Goal: Information Seeking & Learning: Learn about a topic

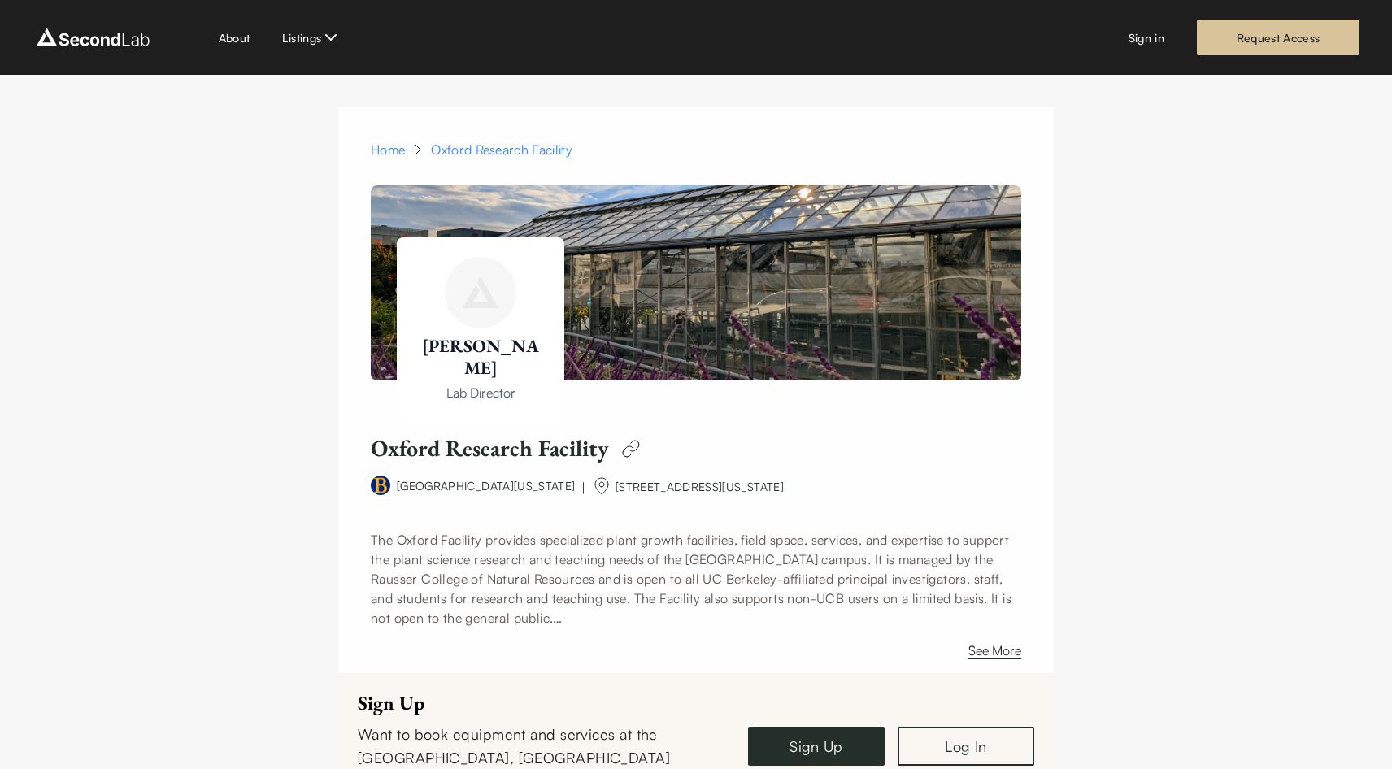
click at [102, 37] on img at bounding box center [93, 37] width 121 height 26
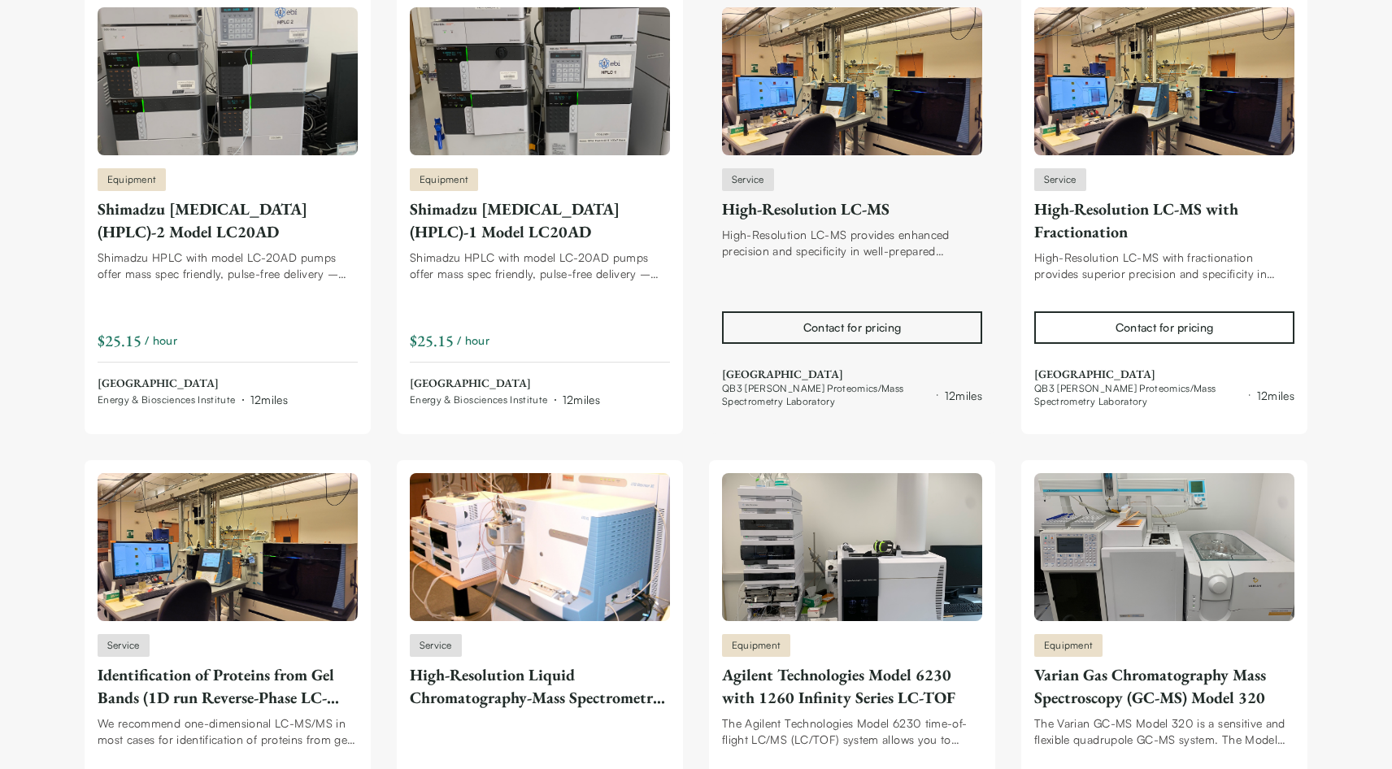
scroll to position [705, 0]
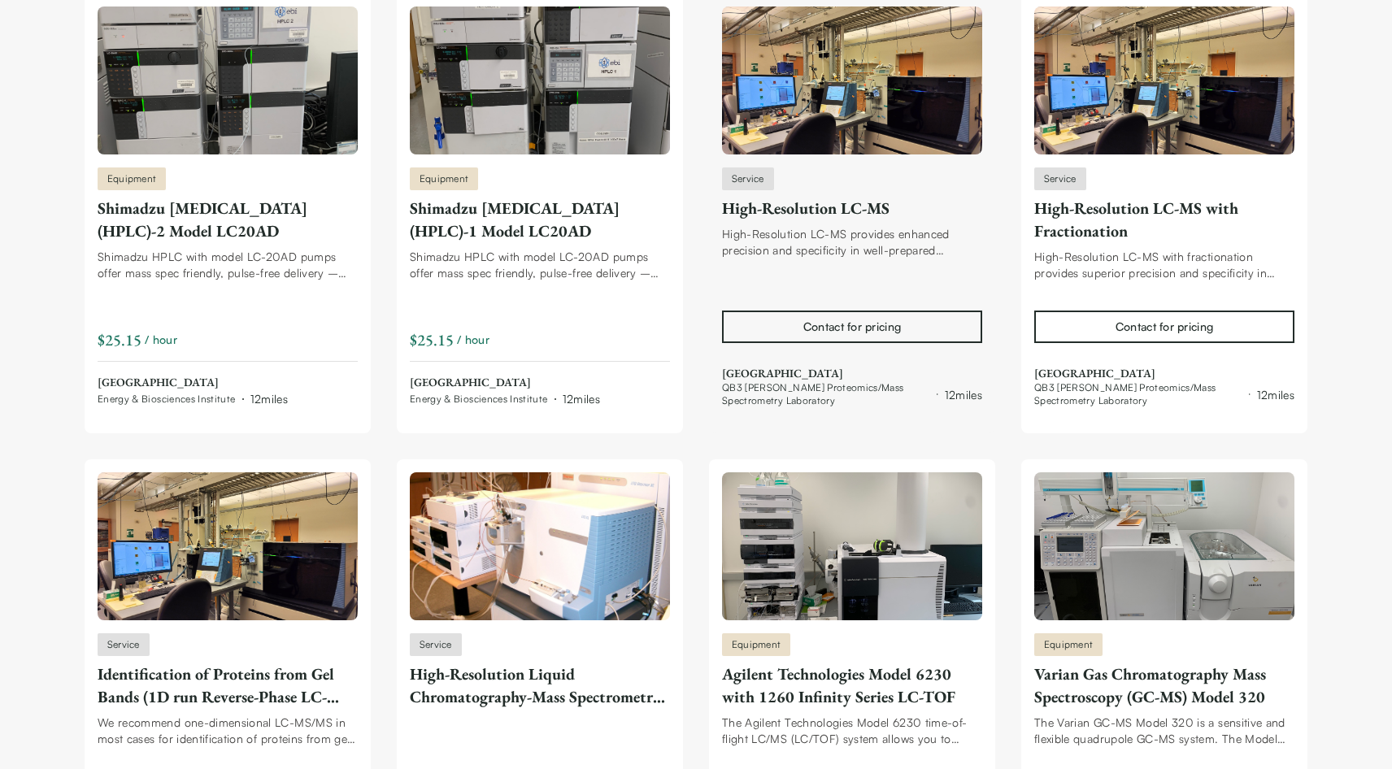
click at [845, 208] on div "High-Resolution LC-MS" at bounding box center [852, 208] width 260 height 23
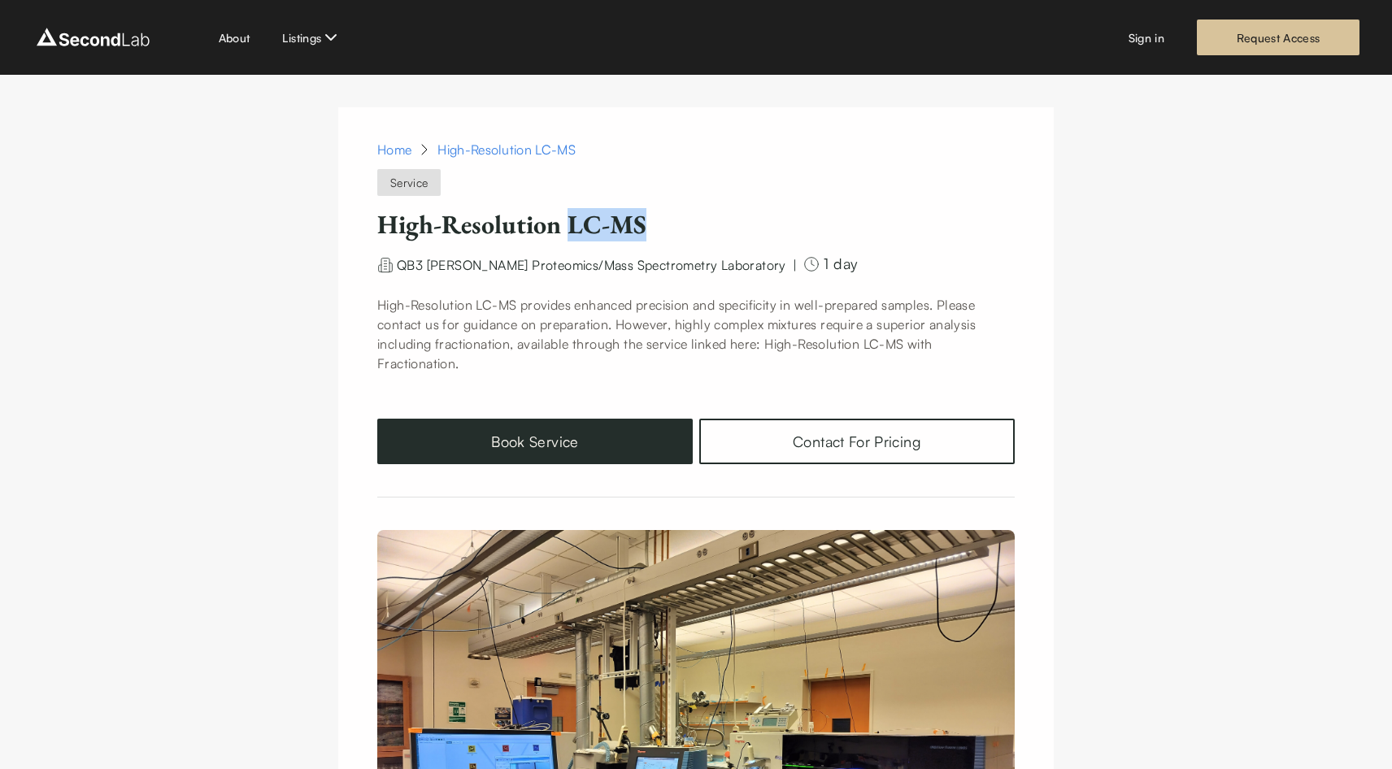
drag, startPoint x: 573, startPoint y: 230, endPoint x: 650, endPoint y: 230, distance: 76.4
click at [650, 230] on h1 "High-Resolution LC-MS" at bounding box center [695, 224] width 637 height 33
drag, startPoint x: 650, startPoint y: 230, endPoint x: 615, endPoint y: 230, distance: 35.0
copy h1 "LC-MS"
click at [400, 145] on div "Home" at bounding box center [405, 150] width 57 height 20
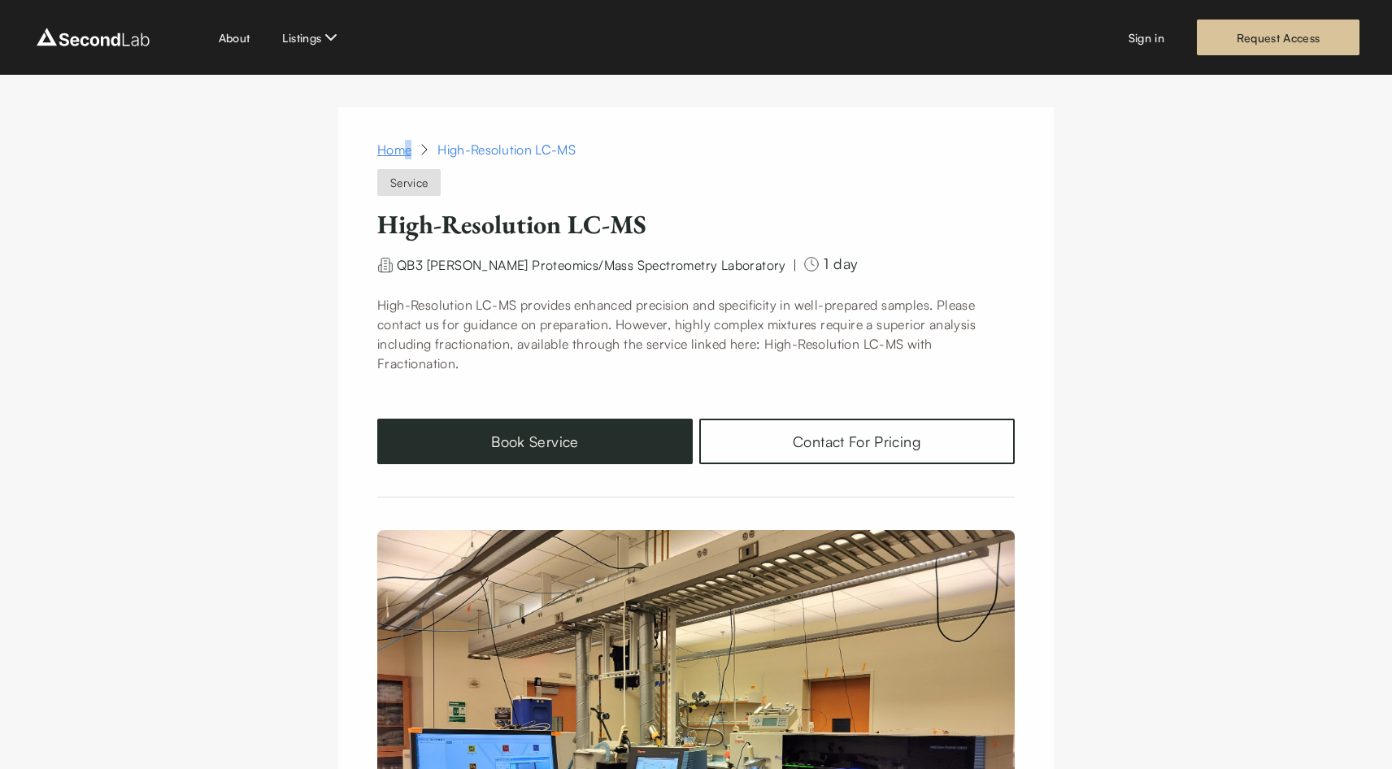
drag, startPoint x: 400, startPoint y: 145, endPoint x: 401, endPoint y: 156, distance: 11.4
click at [393, 150] on link "Home" at bounding box center [394, 150] width 34 height 20
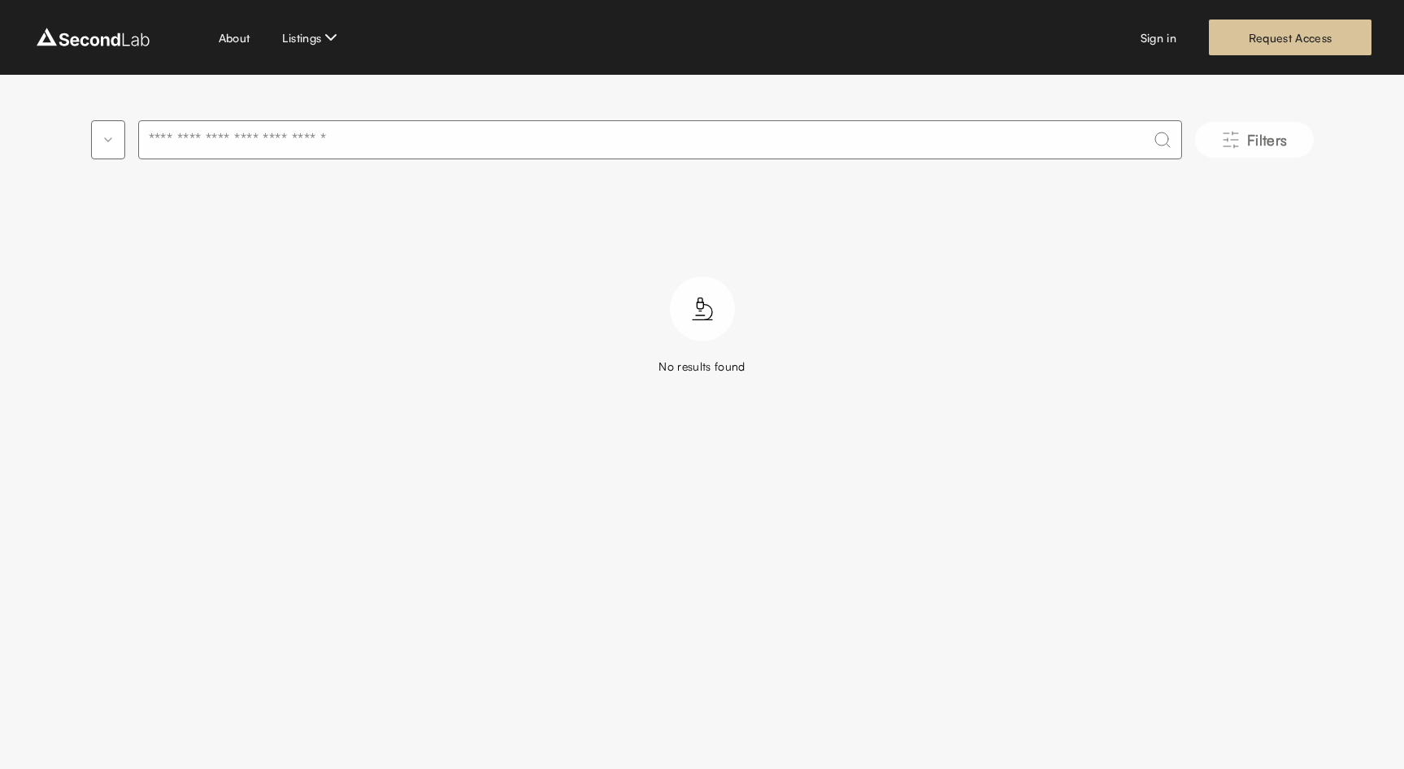
type input "*****"
